Goal: Task Accomplishment & Management: Use online tool/utility

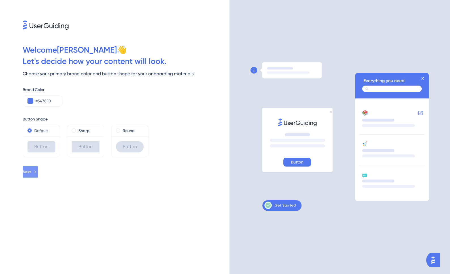
click at [31, 173] on span "Next" at bounding box center [27, 172] width 8 height 7
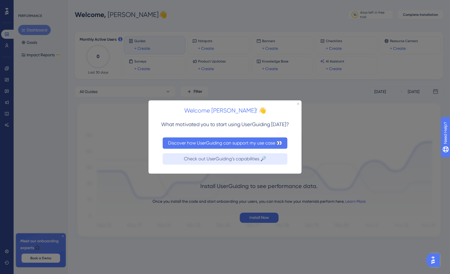
click at [209, 147] on button "Discover how UserGuiding can support my use case 👀" at bounding box center [224, 142] width 125 height 11
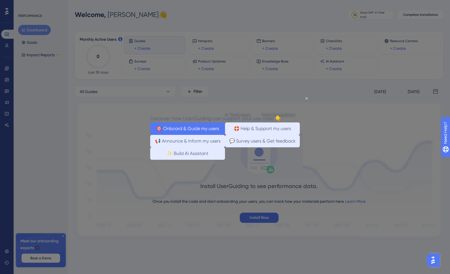
click at [205, 129] on button "🎯 Onboard & Guide my users" at bounding box center [187, 128] width 75 height 12
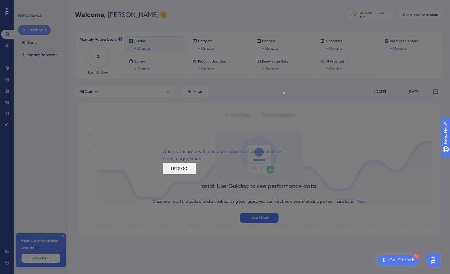
click at [196, 174] on button "LET'S GO!" at bounding box center [179, 168] width 34 height 12
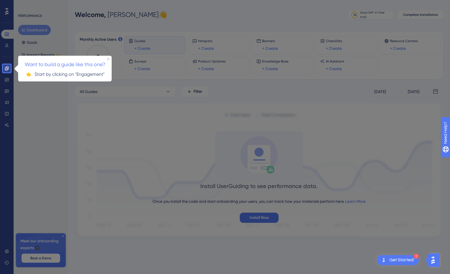
click at [87, 76] on p "👈 Start by clicking on "Engagement"" at bounding box center [65, 73] width 84 height 7
click at [65, 65] on span "Want to build a guide like this one?" at bounding box center [65, 64] width 81 height 6
click at [8, 71] on link at bounding box center [6, 68] width 11 height 9
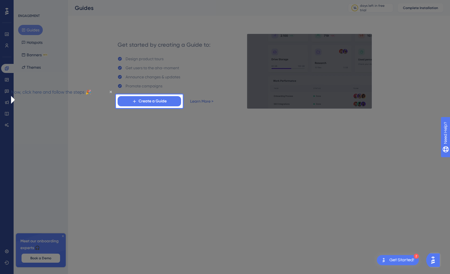
click at [159, 107] on div "Get started by creating a Guide to: Design product tours Get users to the aha-m…" at bounding box center [165, 71] width 140 height 75
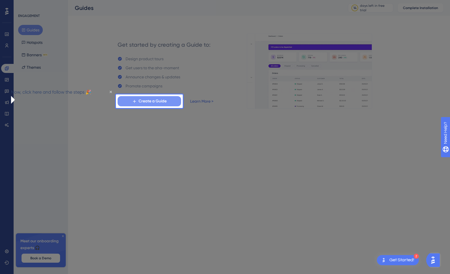
click at [161, 103] on span "Create a Guide" at bounding box center [152, 101] width 28 height 7
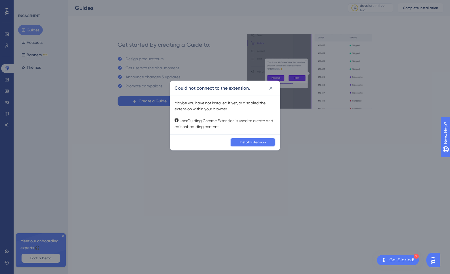
click at [250, 141] on span "Install Extension" at bounding box center [252, 142] width 26 height 5
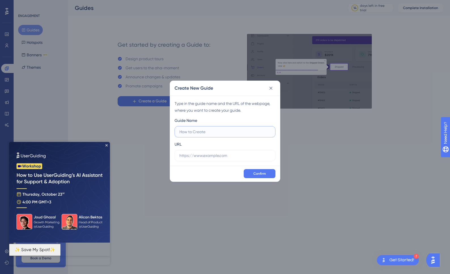
click at [208, 134] on input "text" at bounding box center [224, 132] width 91 height 6
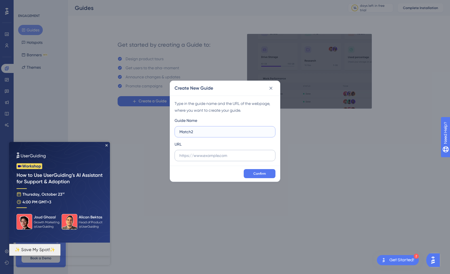
type input "Match2"
click at [220, 156] on input "text" at bounding box center [224, 156] width 91 height 6
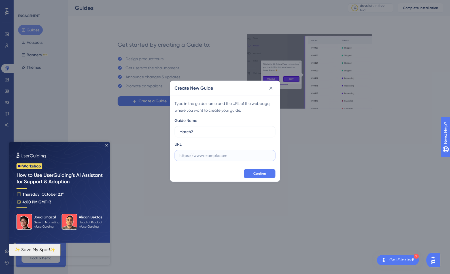
click at [225, 155] on input "text" at bounding box center [224, 156] width 91 height 6
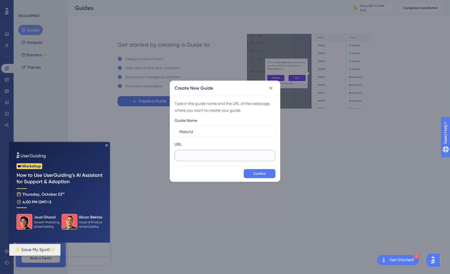
paste input "[URL][DOMAIN_NAME]"
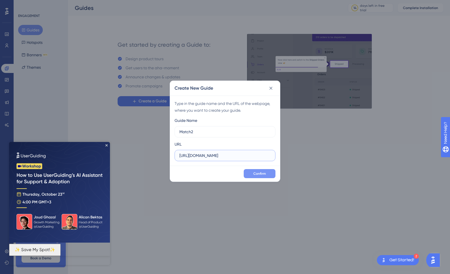
type input "[URL][DOMAIN_NAME]"
click at [265, 175] on span "Confirm" at bounding box center [259, 174] width 12 height 5
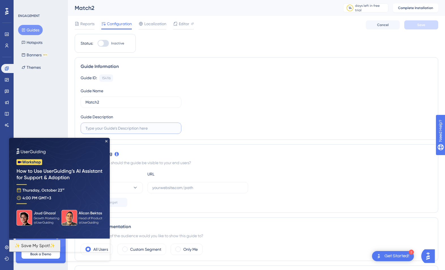
click at [130, 127] on input "text" at bounding box center [130, 128] width 91 height 6
paste input "[URL][DOMAIN_NAME]"
type input "[DOMAIN_NAME][URL]"
click at [106, 140] on icon "Close Preview" at bounding box center [106, 141] width 2 height 2
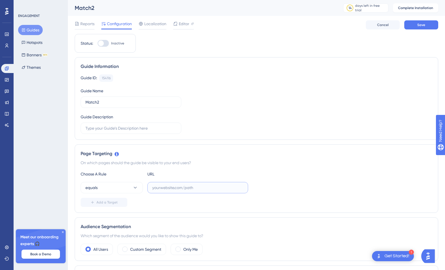
click at [181, 187] on input "text" at bounding box center [197, 188] width 91 height 6
paste input "[URL][DOMAIN_NAME]"
type input "[DOMAIN_NAME][URL]"
click at [253, 177] on div "Choose A Rule URL equals [DOMAIN_NAME][URL] Add a Target" at bounding box center [257, 189] width 352 height 36
click at [132, 189] on icon at bounding box center [135, 188] width 6 height 6
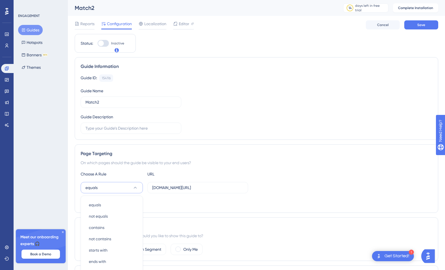
scroll to position [104, 0]
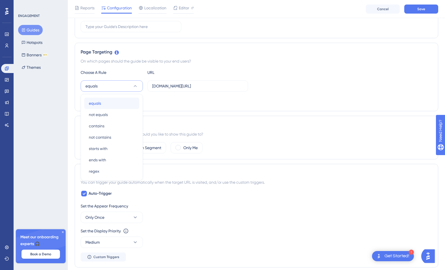
click at [105, 102] on div "equals equals" at bounding box center [112, 103] width 46 height 11
click at [254, 99] on div "Add a Target" at bounding box center [257, 100] width 352 height 9
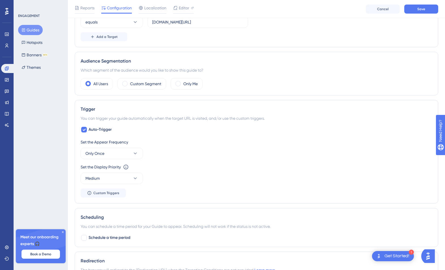
scroll to position [184, 0]
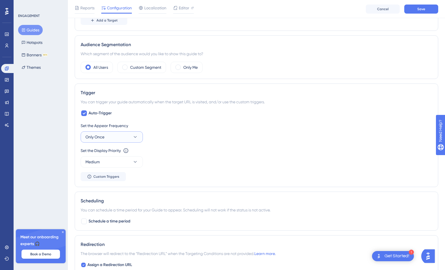
click at [120, 136] on button "Only Once" at bounding box center [112, 136] width 62 height 11
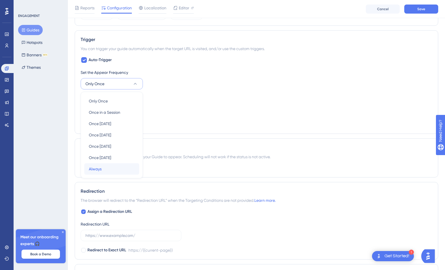
click at [109, 165] on div "Always Always" at bounding box center [112, 168] width 46 height 11
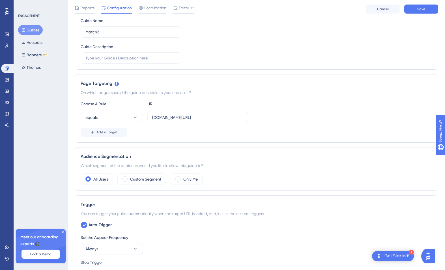
scroll to position [0, 0]
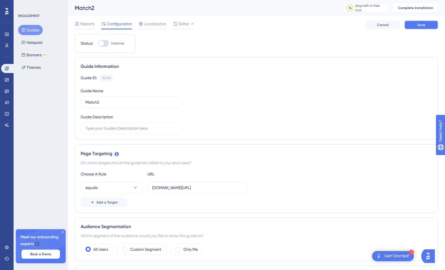
click at [418, 23] on span "Save" at bounding box center [422, 25] width 8 height 5
click at [131, 103] on input "Match2" at bounding box center [130, 102] width 91 height 6
type input "Match2 Site Demo"
click at [421, 22] on button "Save" at bounding box center [422, 24] width 34 height 9
click at [381, 63] on div "Guide Information Guide ID: 154116 Copy Guide Name Match2 Site Demo Guide Descr…" at bounding box center [257, 98] width 364 height 83
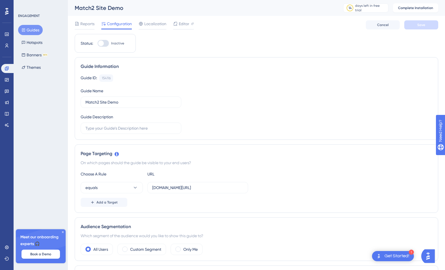
click at [396, 257] on div "Get Started!" at bounding box center [397, 256] width 25 height 6
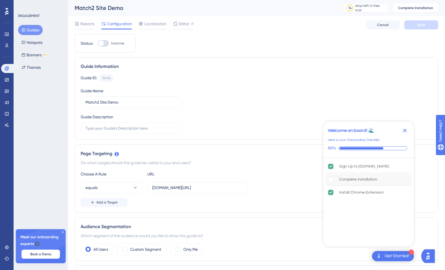
click at [331, 178] on rect "Complete Installation is incomplete." at bounding box center [330, 179] width 5 height 5
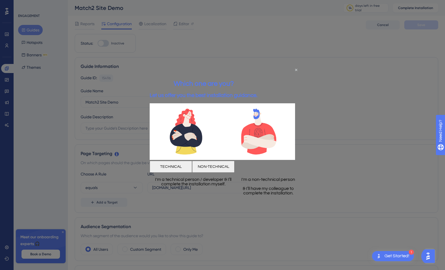
click at [192, 164] on button "TECHNICAL" at bounding box center [171, 167] width 42 height 12
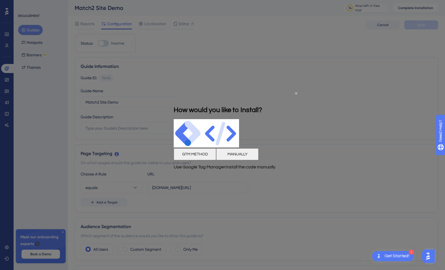
click at [259, 156] on button "MANUALLY" at bounding box center [237, 154] width 42 height 12
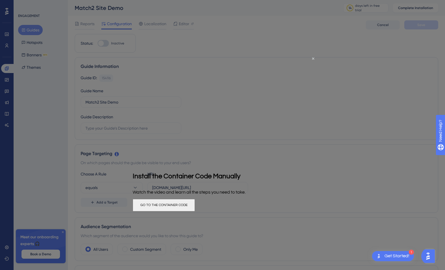
click at [195, 205] on button "GO TO THE CONTAINER CODE" at bounding box center [164, 205] width 62 height 12
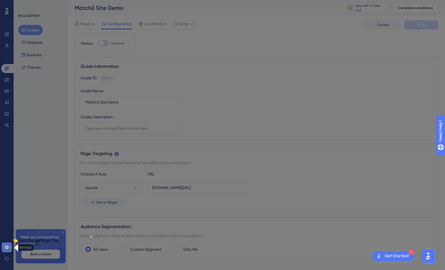
click at [7, 248] on icon at bounding box center [7, 247] width 5 height 5
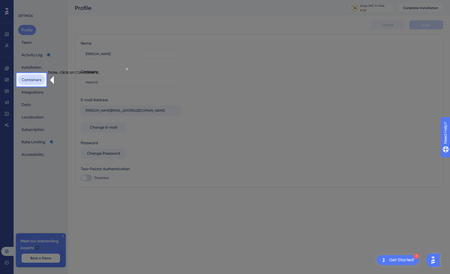
click at [31, 76] on button "Containers" at bounding box center [31, 80] width 27 height 10
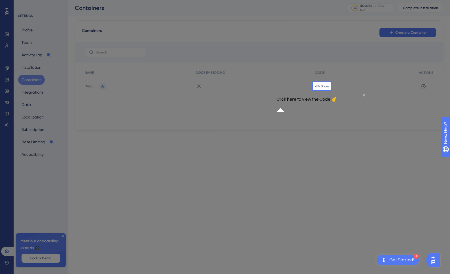
click at [325, 90] on div "</> Show" at bounding box center [364, 86] width 104 height 16
click at [325, 87] on span "</> Show" at bounding box center [322, 86] width 14 height 5
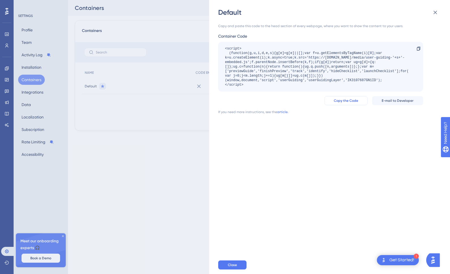
click at [356, 102] on span "Copy the Code" at bounding box center [345, 101] width 24 height 5
click at [300, 63] on div "<script> (function(g,u,i,d,e,s){g[e]=g[e]||[];var f=u.getElementsByTagName(i)[0…" at bounding box center [317, 66] width 185 height 41
click at [350, 102] on span "Copy the Code" at bounding box center [345, 101] width 24 height 5
click at [244, 265] on button "Close" at bounding box center [232, 265] width 28 height 9
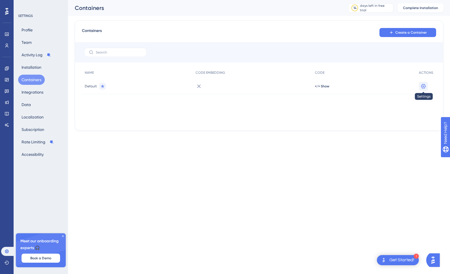
click at [424, 88] on icon at bounding box center [423, 87] width 6 height 6
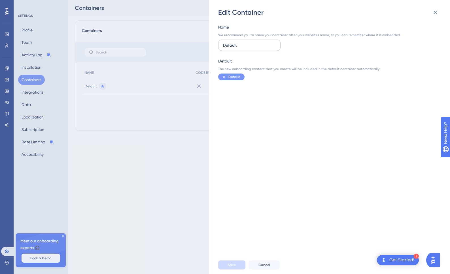
click at [260, 46] on input "Default" at bounding box center [249, 45] width 53 height 6
type input "Demo Sites"
click at [229, 266] on span "Save" at bounding box center [232, 265] width 8 height 5
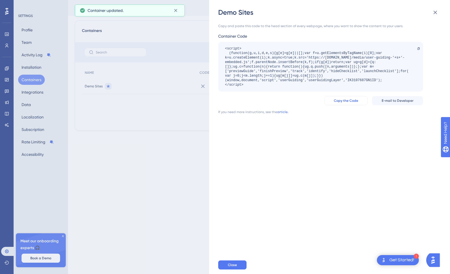
click at [354, 102] on span "Copy the Code" at bounding box center [345, 101] width 24 height 5
click at [437, 11] on icon at bounding box center [434, 12] width 7 height 7
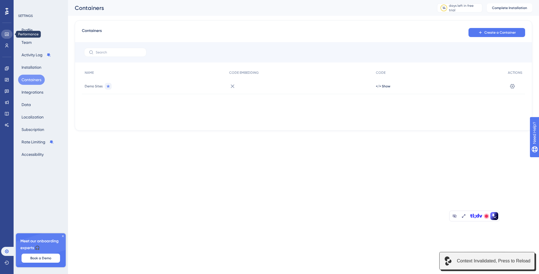
click at [5, 36] on icon at bounding box center [7, 34] width 4 height 3
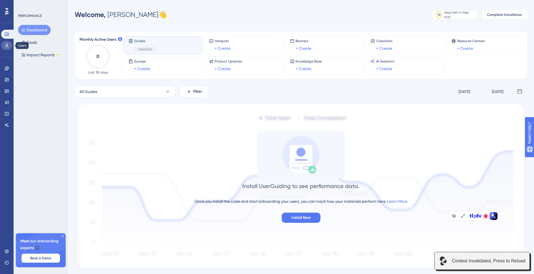
click at [5, 47] on icon at bounding box center [6, 46] width 3 height 4
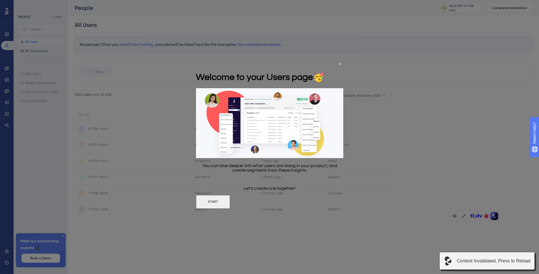
click at [230, 202] on button "START" at bounding box center [213, 202] width 34 height 14
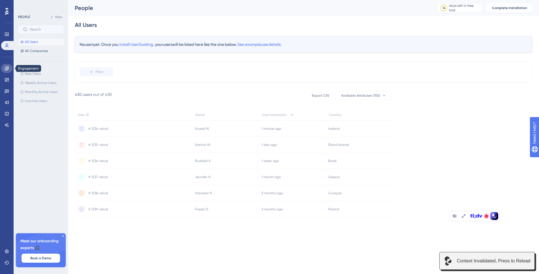
click at [6, 66] on icon at bounding box center [7, 68] width 5 height 5
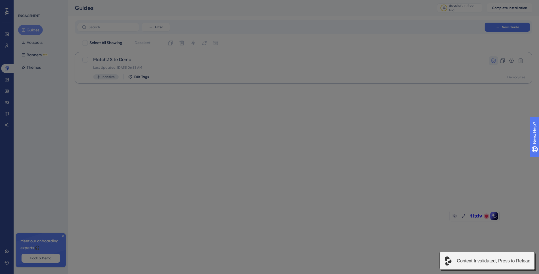
click at [449, 60] on div "💡 Do not forget to Rename and save your Segments when you are done with your co…" at bounding box center [269, 137] width 539 height 274
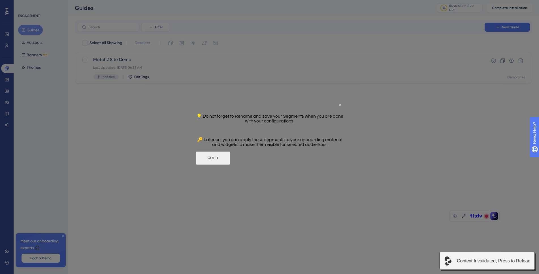
click at [230, 161] on button "GOT IT" at bounding box center [213, 158] width 34 height 14
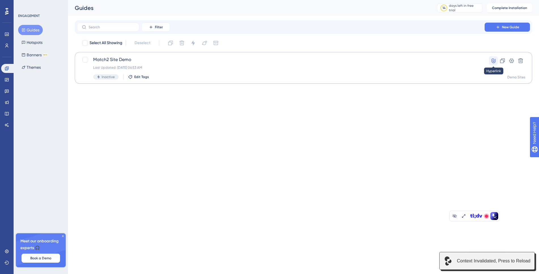
click at [449, 61] on icon at bounding box center [493, 61] width 6 height 6
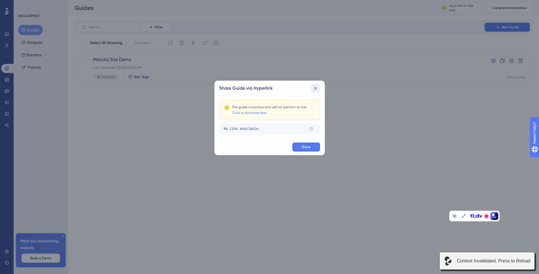
click at [315, 87] on icon at bounding box center [316, 88] width 6 height 6
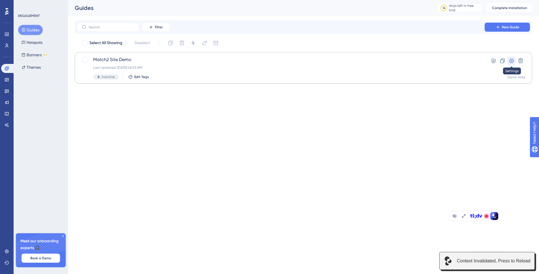
click at [449, 61] on button at bounding box center [511, 60] width 9 height 9
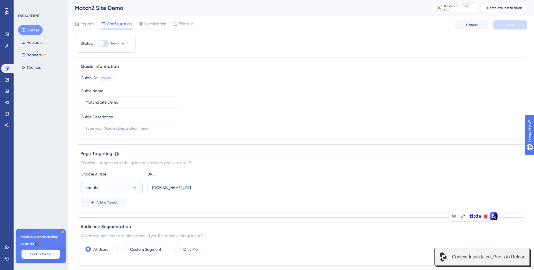
click at [133, 183] on button "equals" at bounding box center [112, 187] width 62 height 11
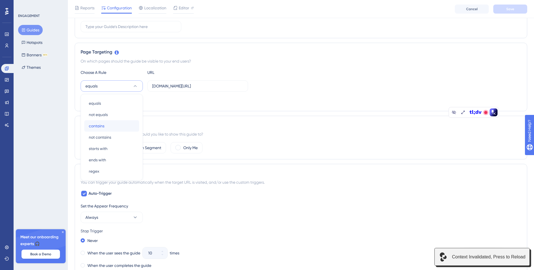
click at [114, 123] on div "contains contains" at bounding box center [112, 125] width 46 height 11
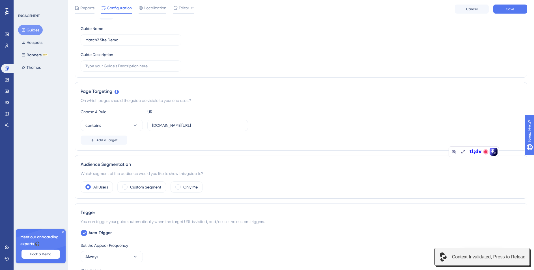
scroll to position [0, 0]
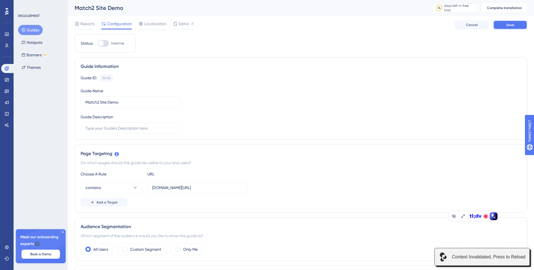
click at [449, 24] on span "Save" at bounding box center [511, 25] width 8 height 5
click at [3, 68] on link at bounding box center [8, 68] width 14 height 9
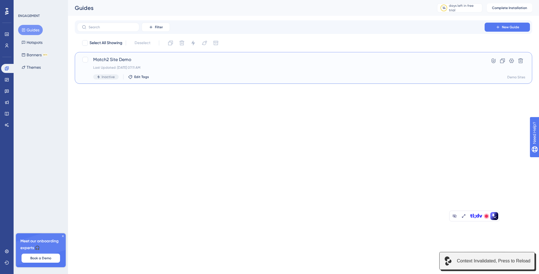
click at [132, 63] on span "Match2 Site Demo" at bounding box center [280, 59] width 375 height 7
